Goal: Check status

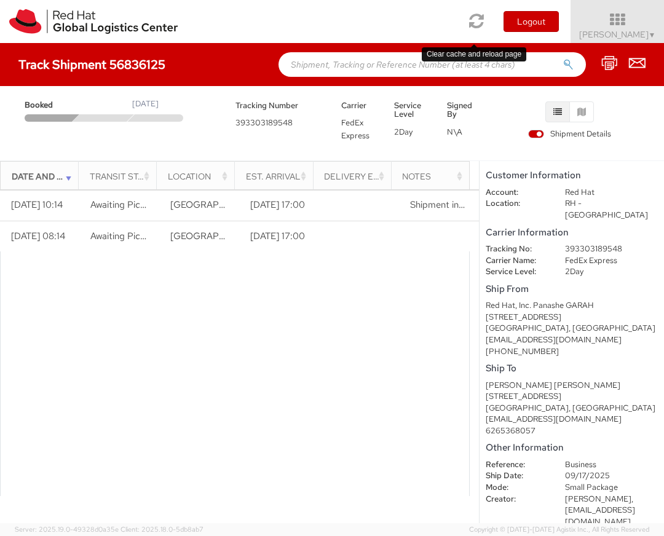
click at [476, 17] on icon at bounding box center [477, 20] width 15 height 17
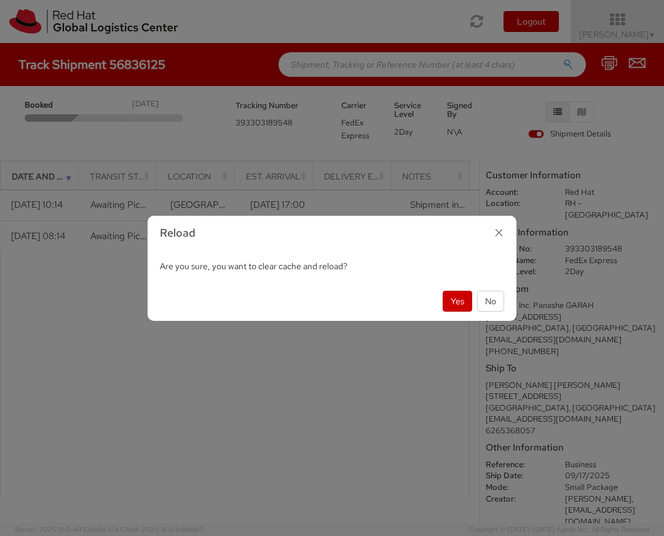
click at [449, 289] on div "Yes No" at bounding box center [332, 301] width 369 height 39
click at [448, 298] on button "Yes" at bounding box center [458, 301] width 30 height 21
